Goal: Find specific page/section: Find specific page/section

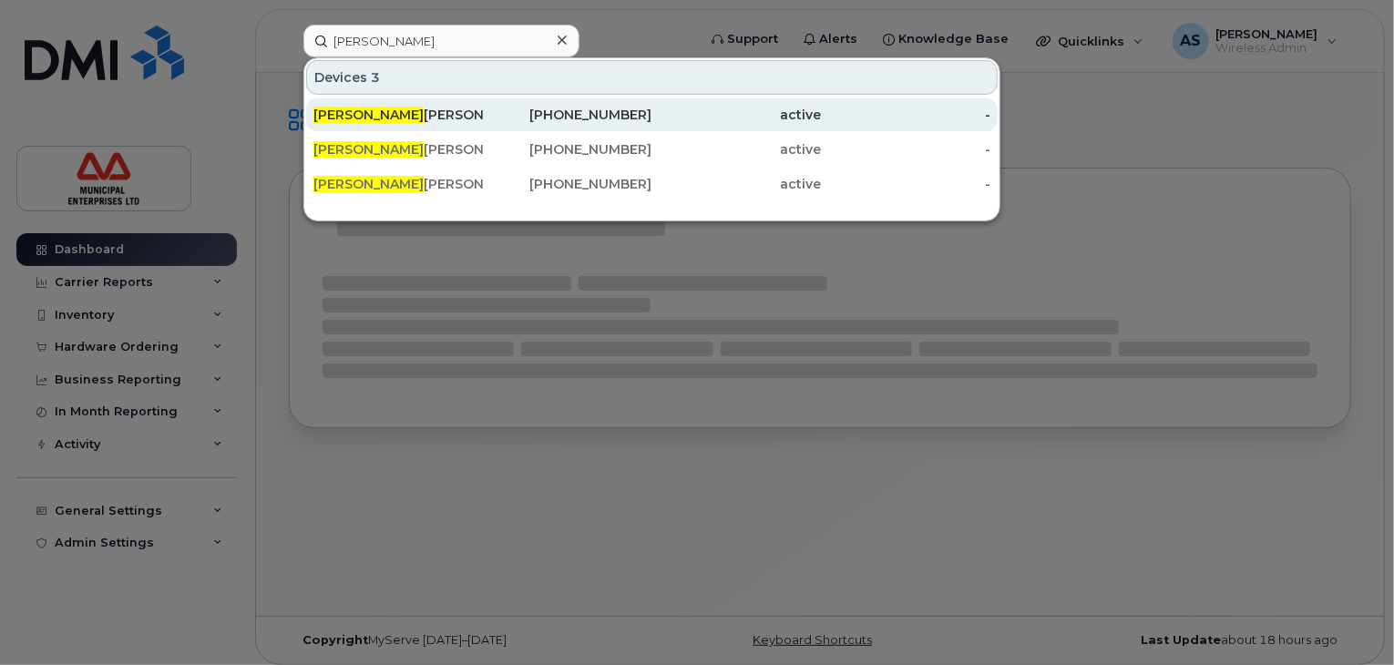
type input "[PERSON_NAME]"
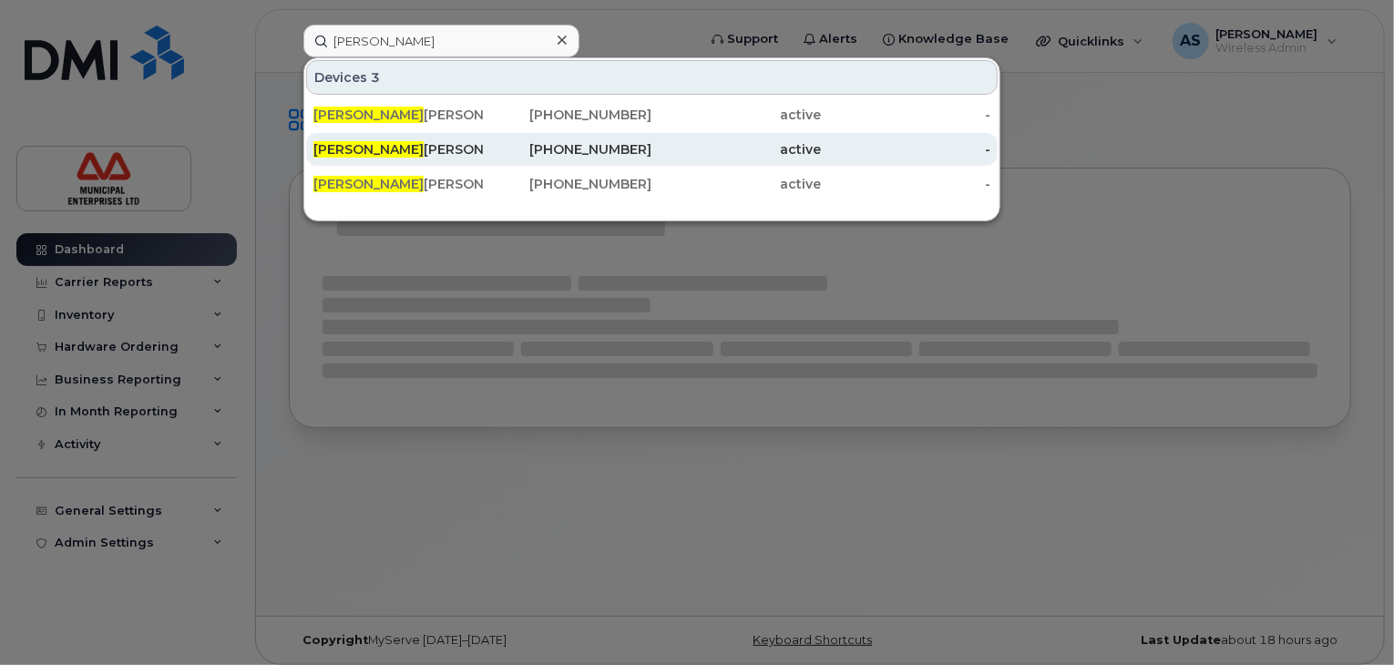
drag, startPoint x: 398, startPoint y: 126, endPoint x: 483, endPoint y: 141, distance: 86.2
click at [398, 126] on div "[PERSON_NAME]" at bounding box center [398, 114] width 170 height 33
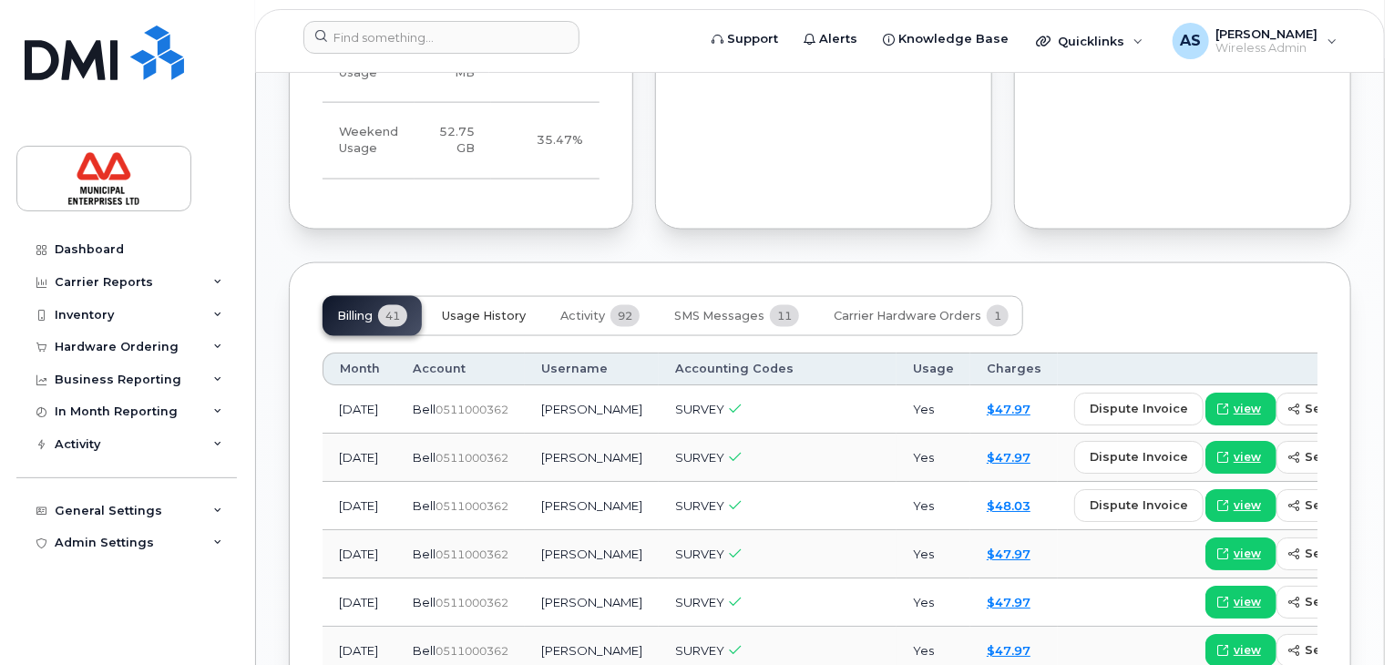
click at [493, 324] on span "Usage History" at bounding box center [484, 316] width 84 height 15
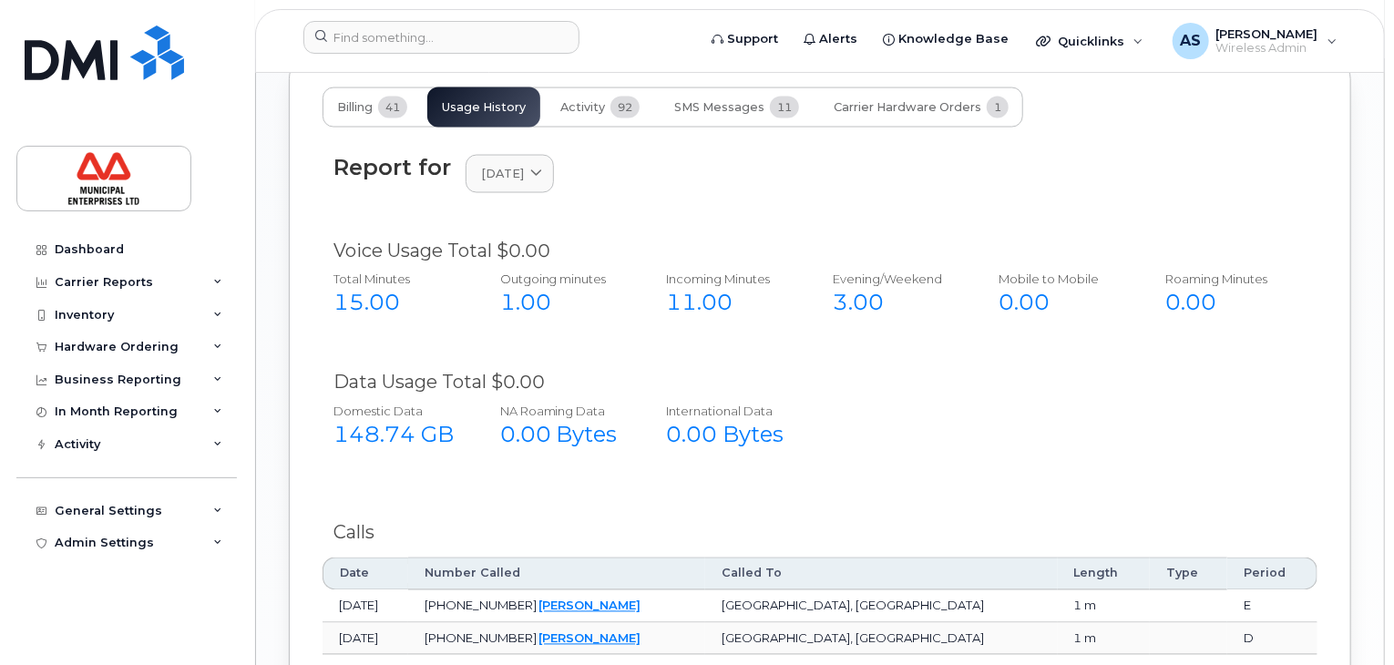
scroll to position [1094, 0]
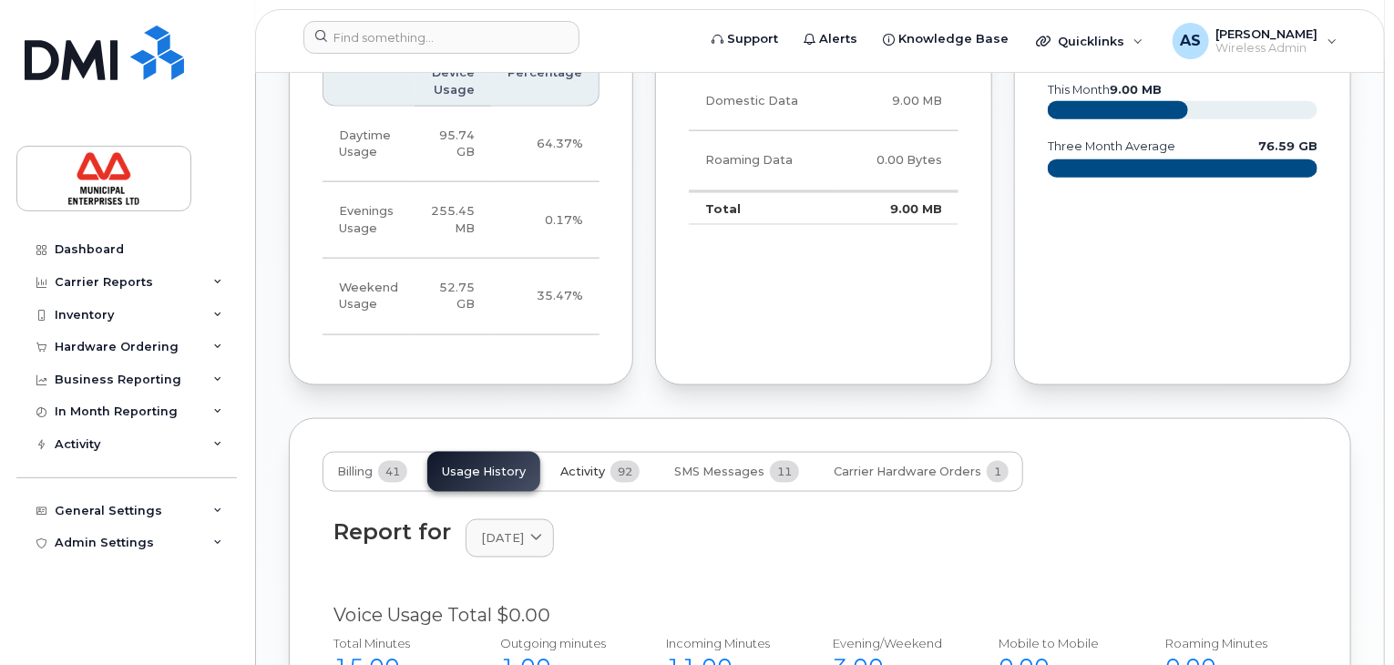
click at [612, 483] on span "92" at bounding box center [625, 472] width 29 height 22
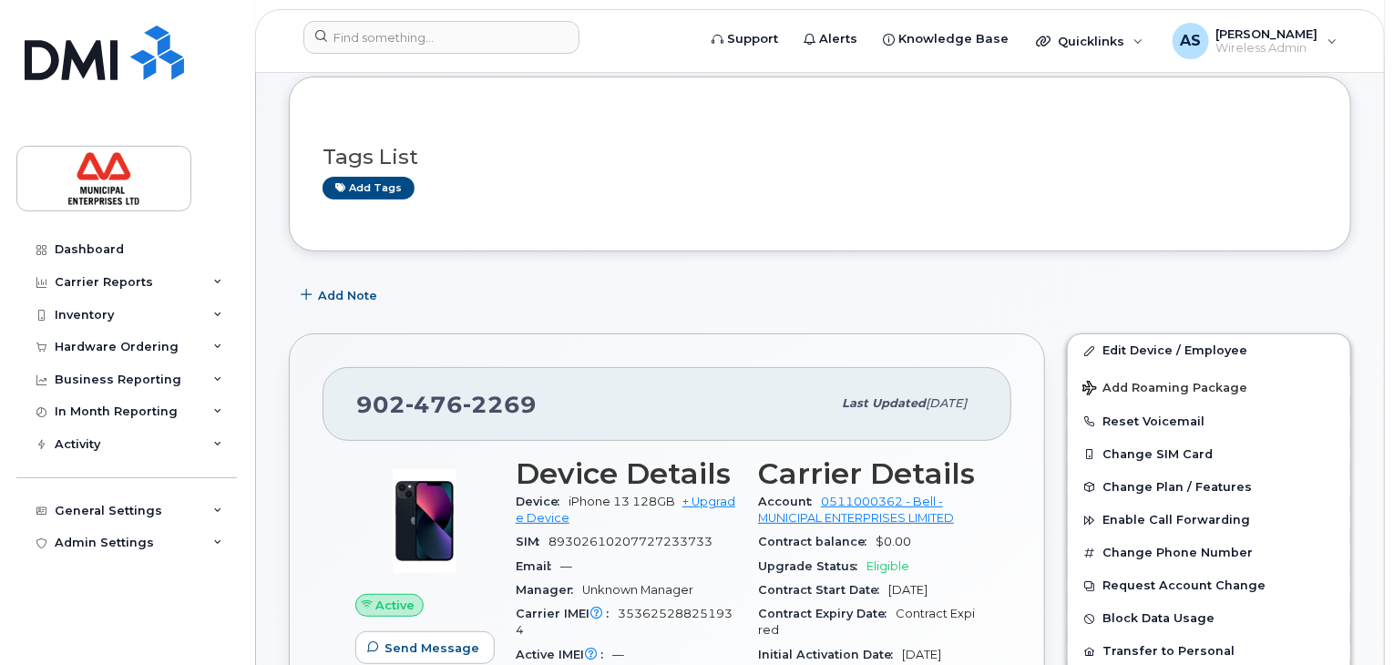
scroll to position [91, 0]
